Goal: Transaction & Acquisition: Book appointment/travel/reservation

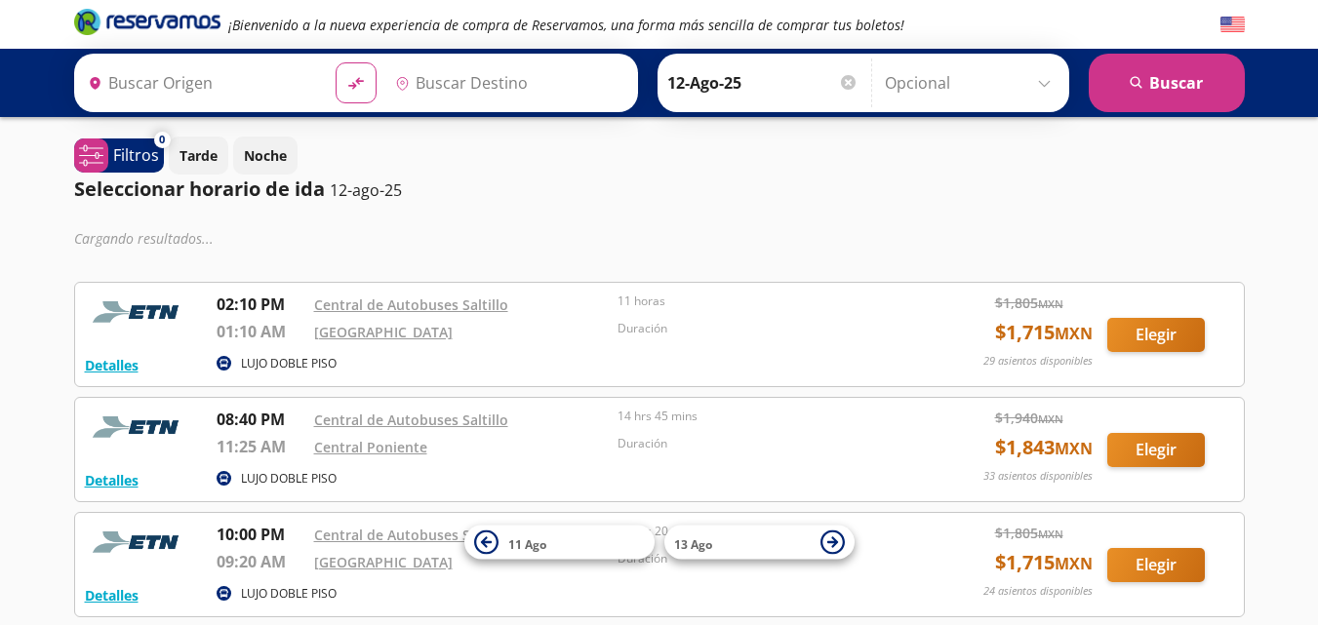
type input "[GEOGRAPHIC_DATA], [GEOGRAPHIC_DATA]"
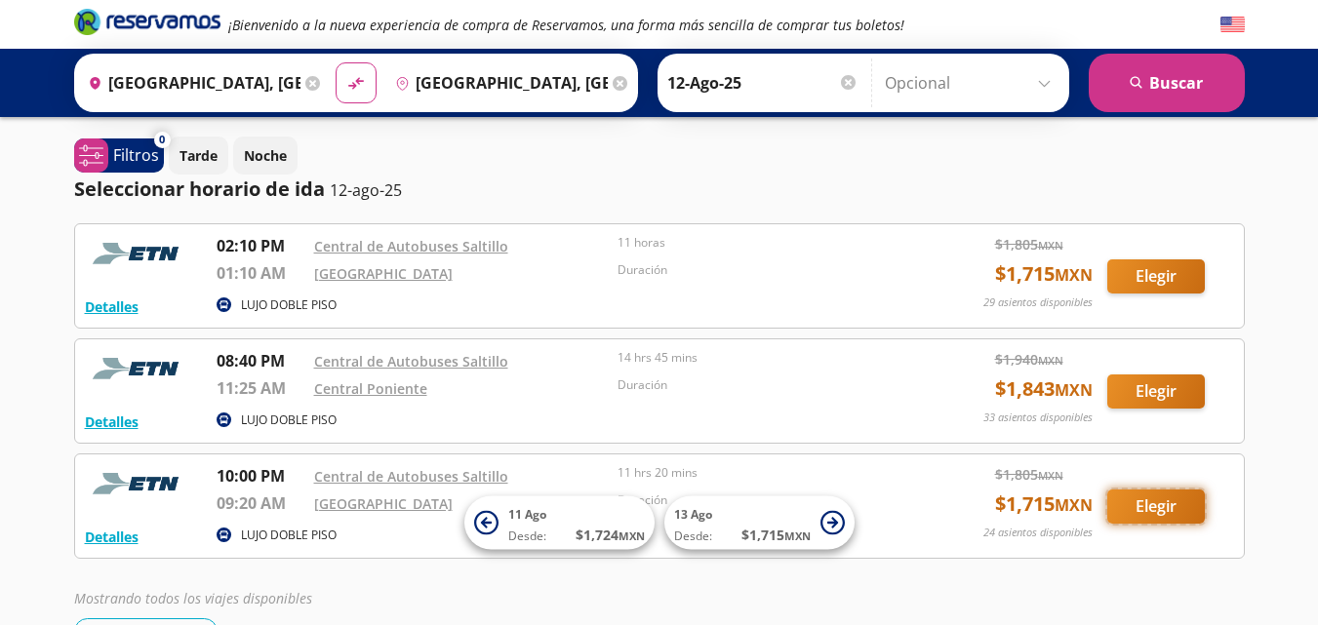
click at [1170, 503] on button "Elegir" at bounding box center [1156, 507] width 98 height 34
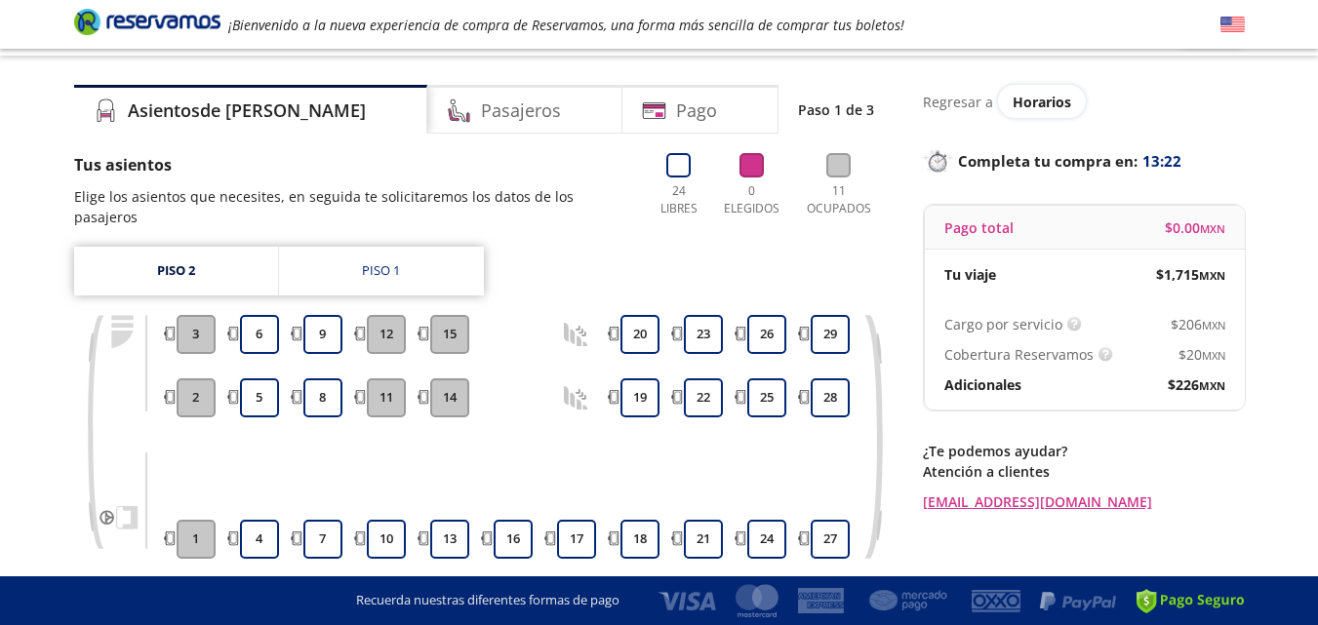
scroll to position [78, 0]
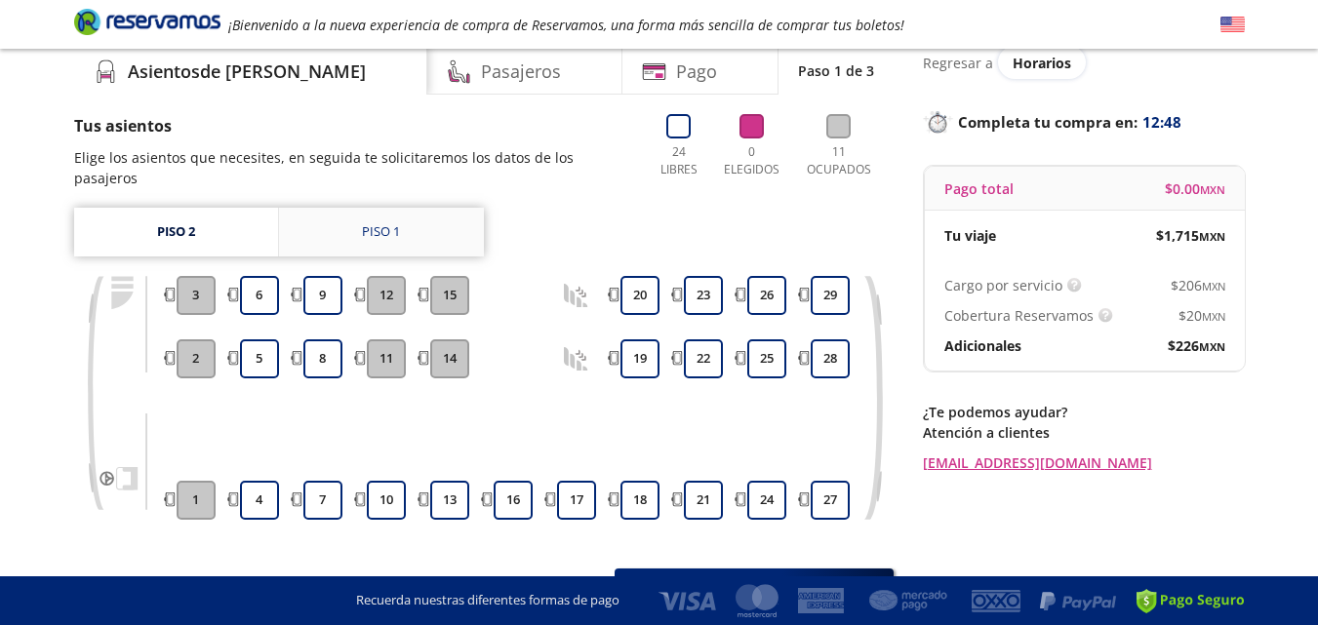
click at [398, 222] on div "Piso 1" at bounding box center [381, 232] width 38 height 20
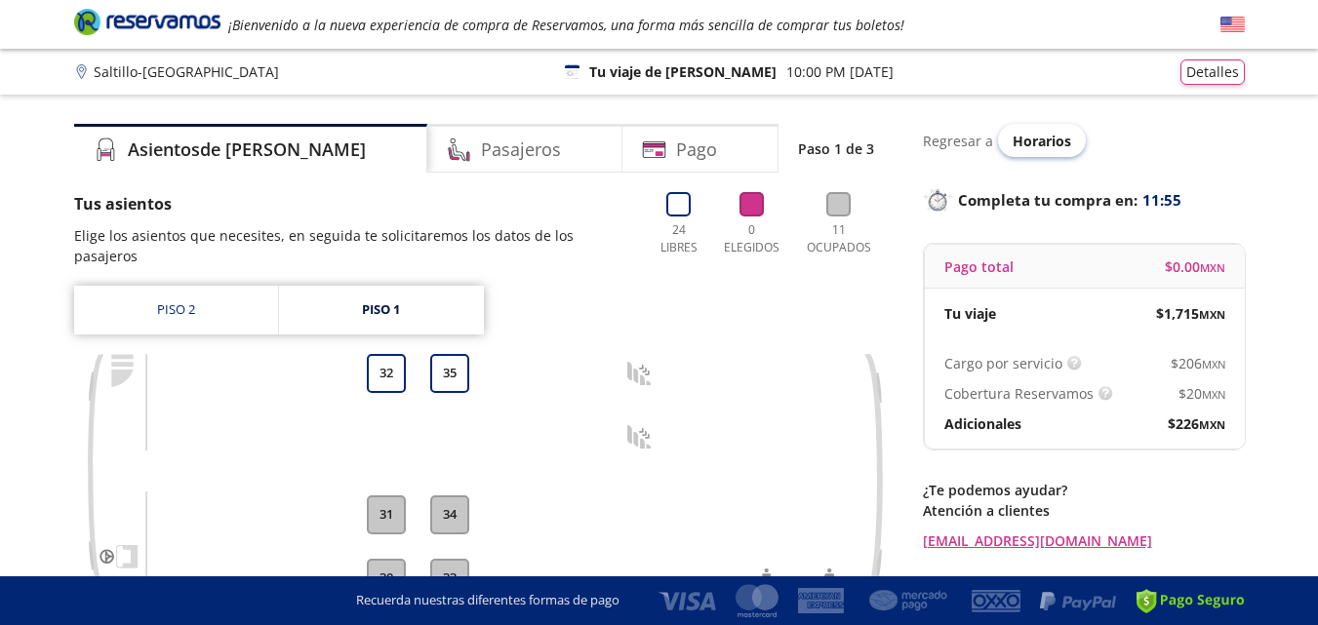
click at [1032, 145] on span "Horarios" at bounding box center [1042, 141] width 59 height 19
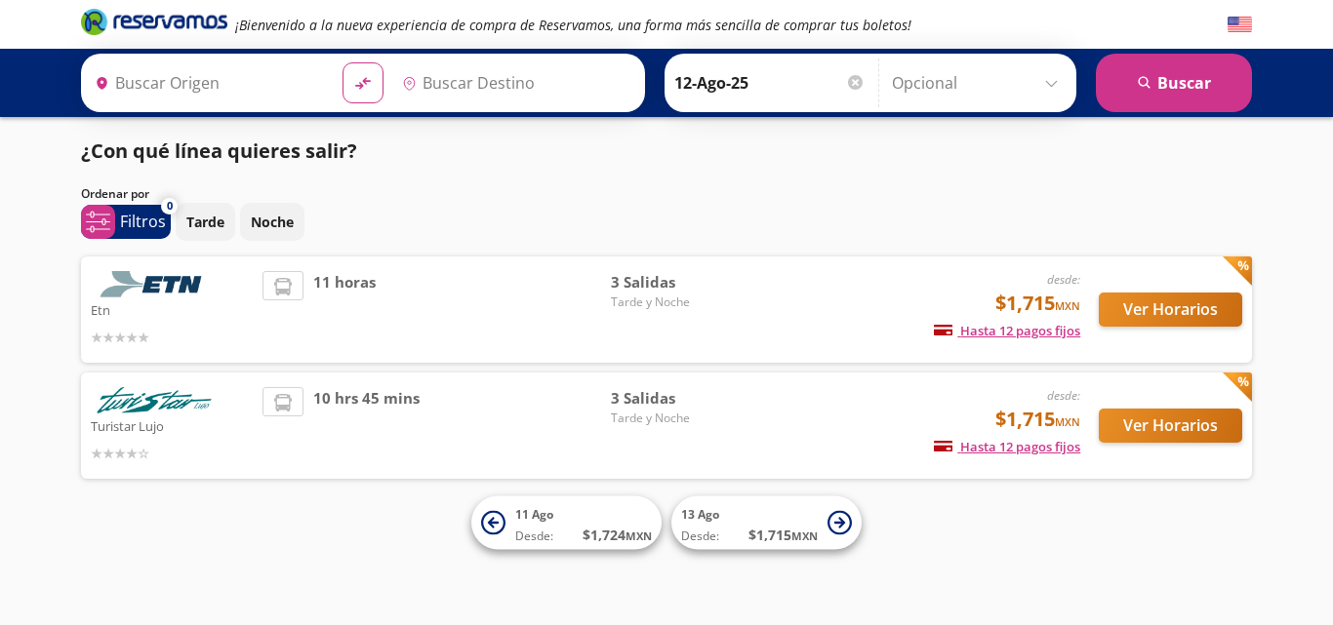
type input "[GEOGRAPHIC_DATA], [GEOGRAPHIC_DATA]"
click at [849, 84] on div at bounding box center [855, 82] width 15 height 15
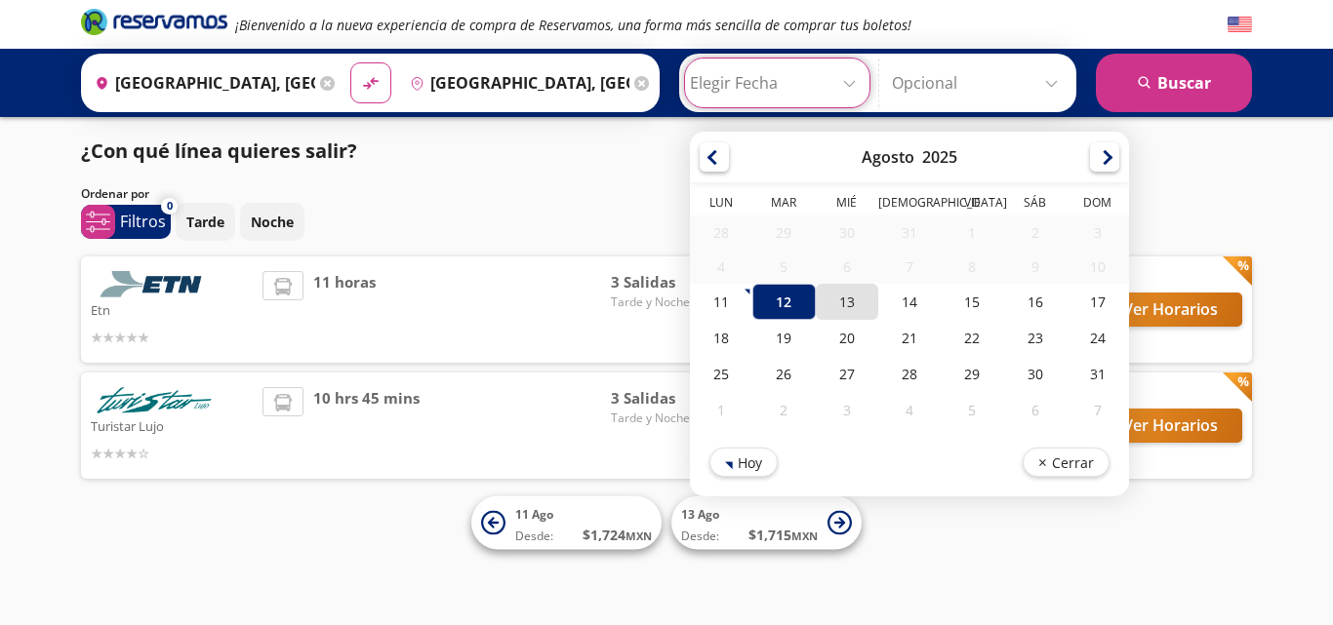
click at [844, 306] on div "13" at bounding box center [847, 302] width 62 height 36
type input "13-Ago-25"
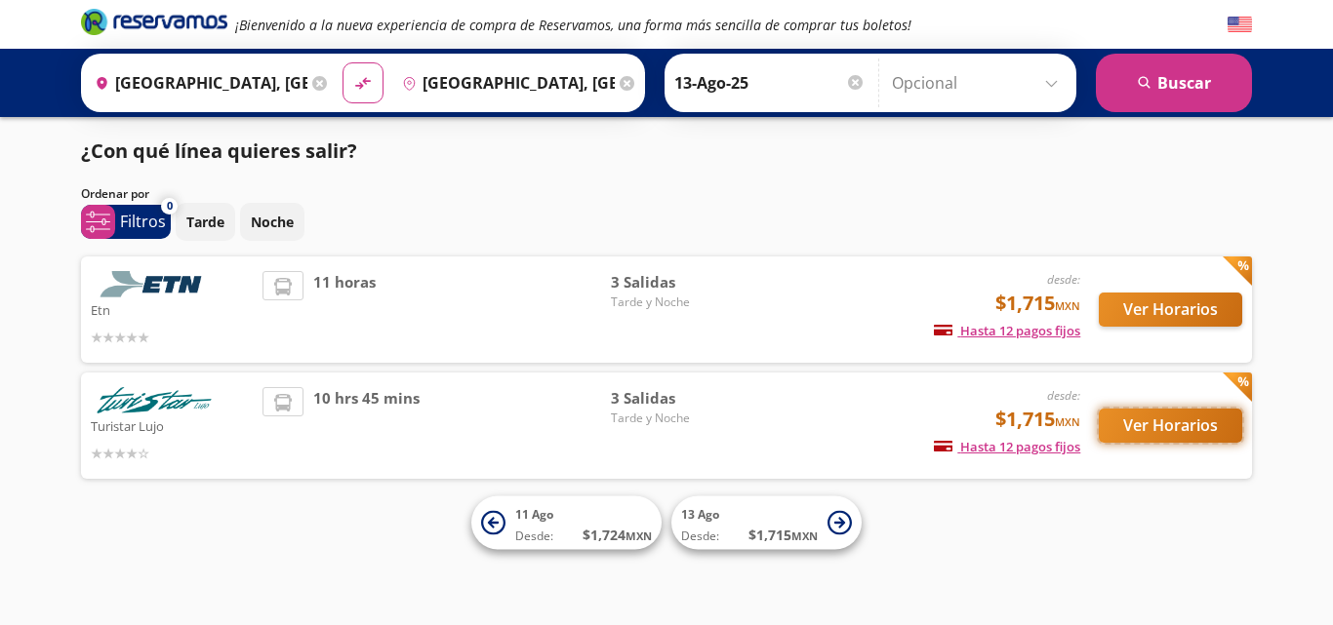
click at [1166, 426] on button "Ver Horarios" at bounding box center [1169, 426] width 143 height 34
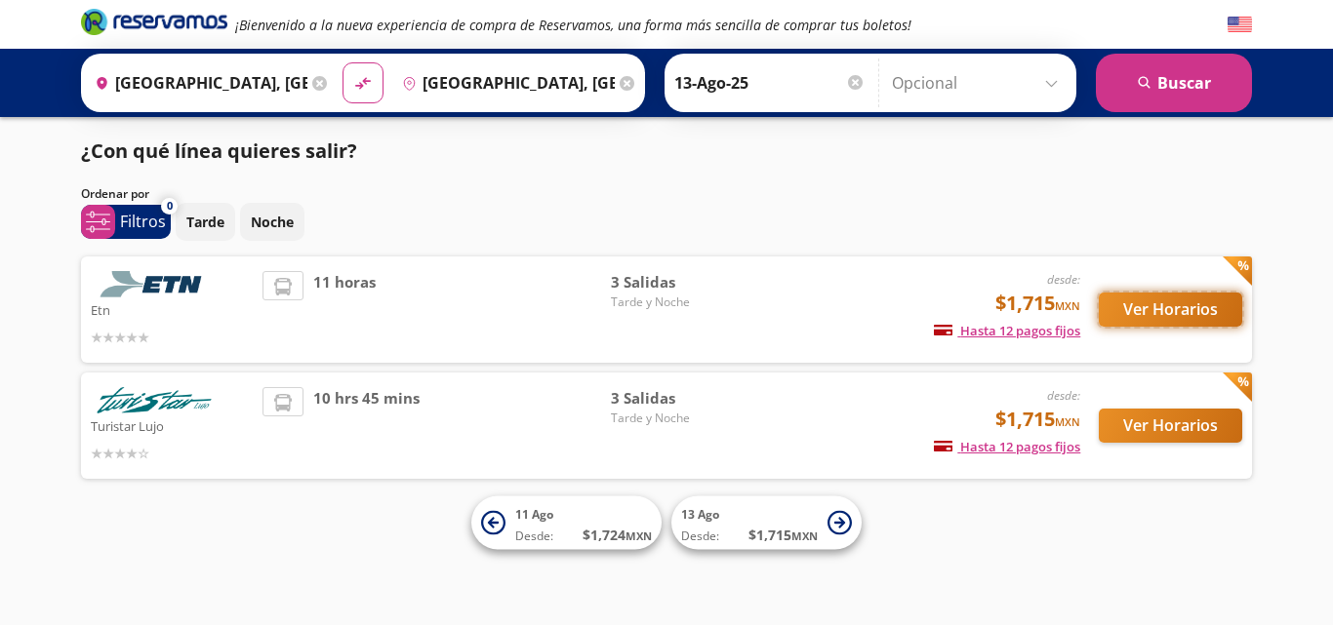
click at [1151, 309] on button "Ver Horarios" at bounding box center [1169, 310] width 143 height 34
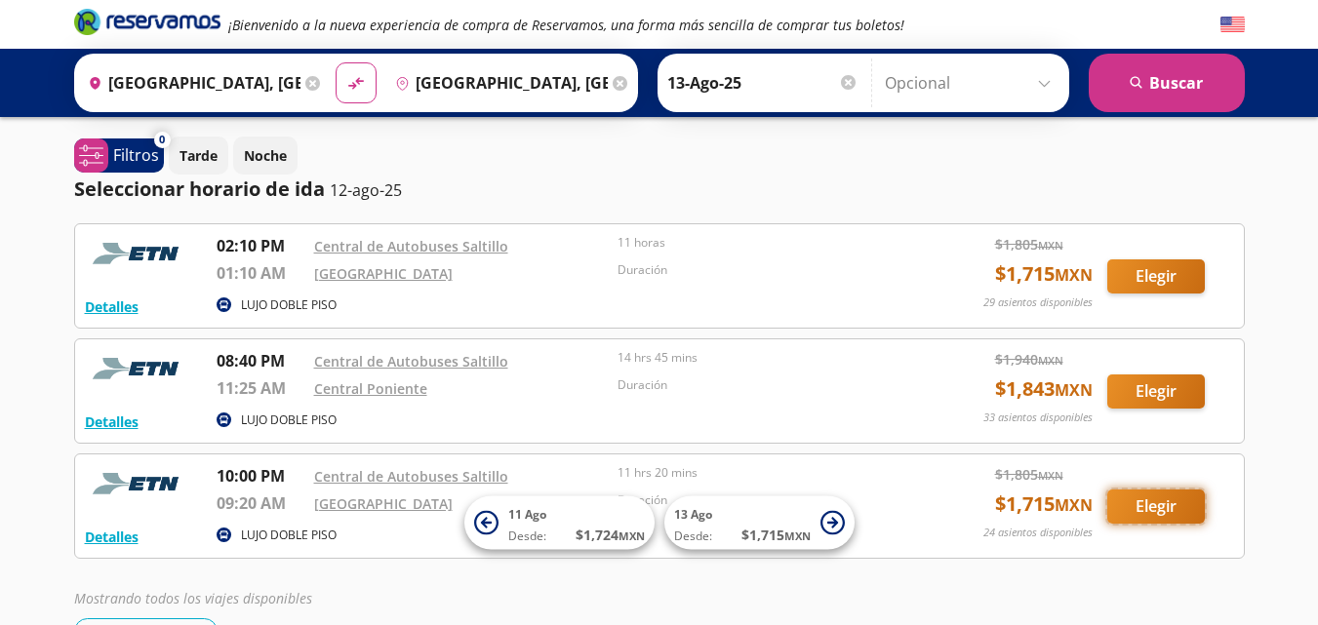
click at [1187, 512] on button "Elegir" at bounding box center [1156, 507] width 98 height 34
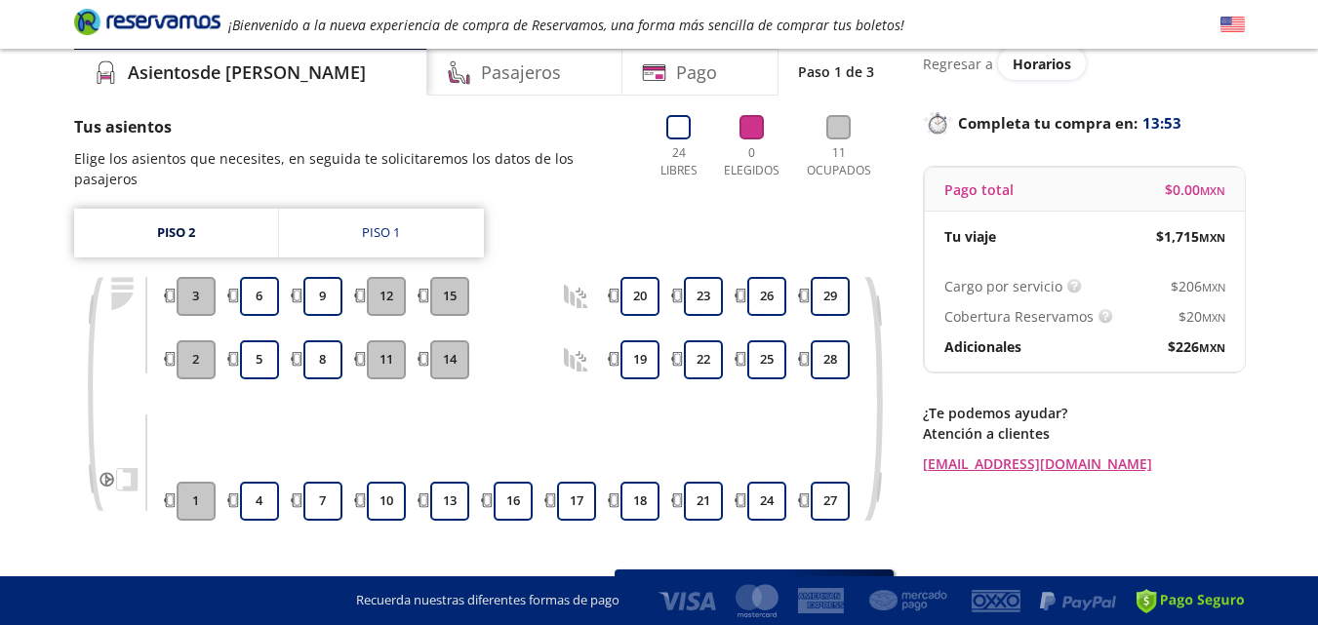
scroll to position [78, 0]
click at [393, 222] on div "Piso 1" at bounding box center [381, 232] width 38 height 20
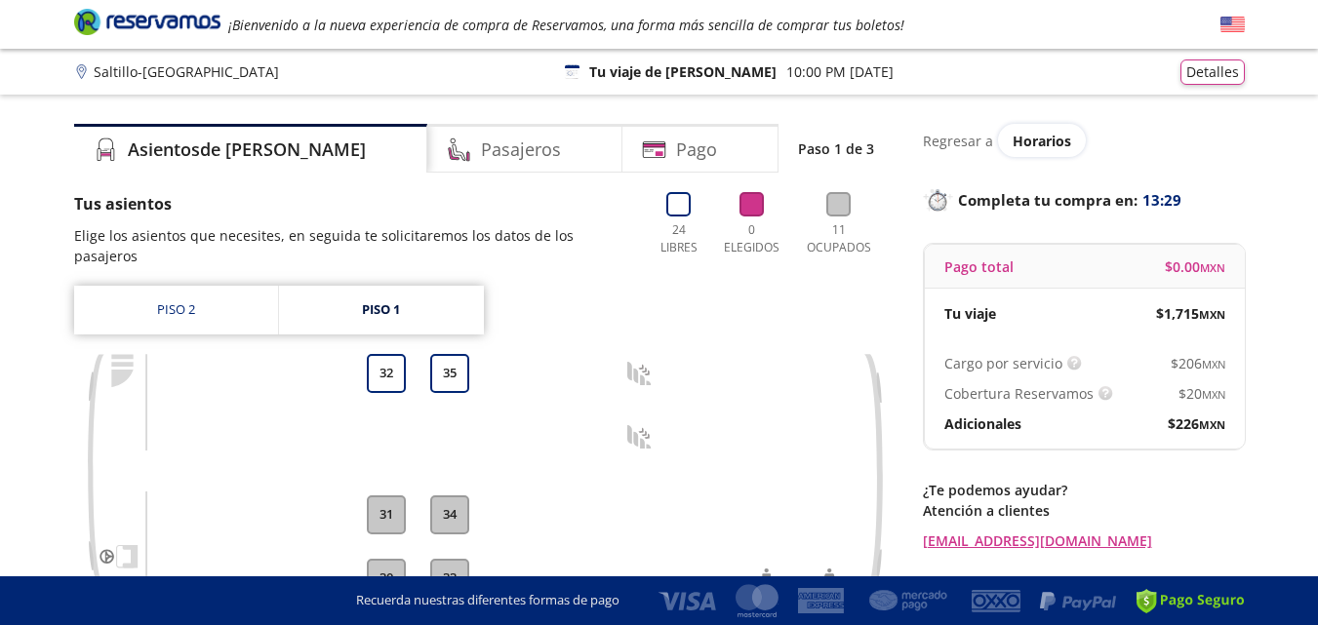
scroll to position [78, 0]
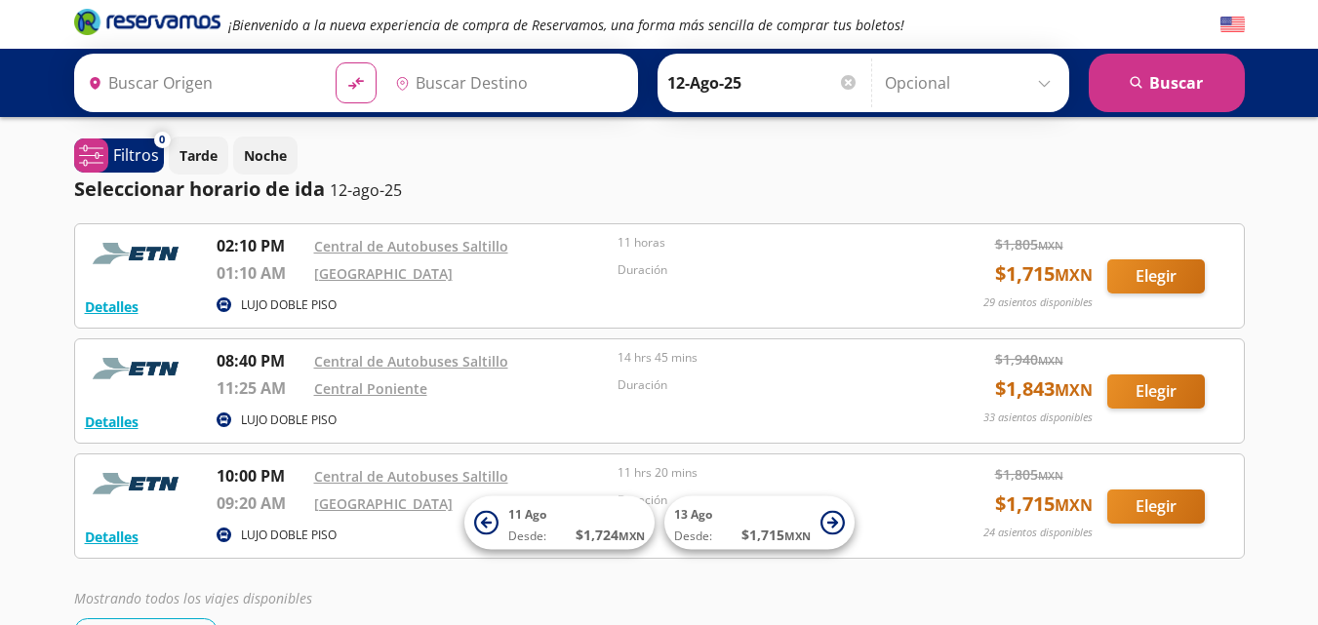
type input "[GEOGRAPHIC_DATA], [GEOGRAPHIC_DATA]"
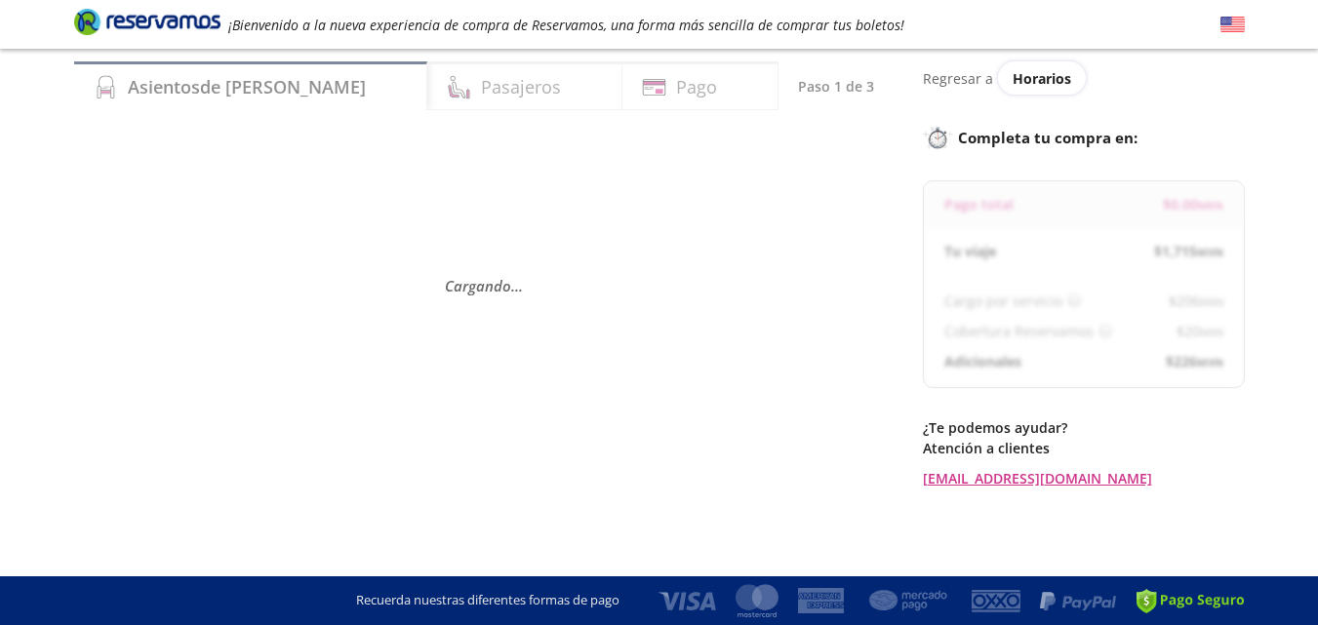
scroll to position [62, 0]
